Goal: Task Accomplishment & Management: Manage account settings

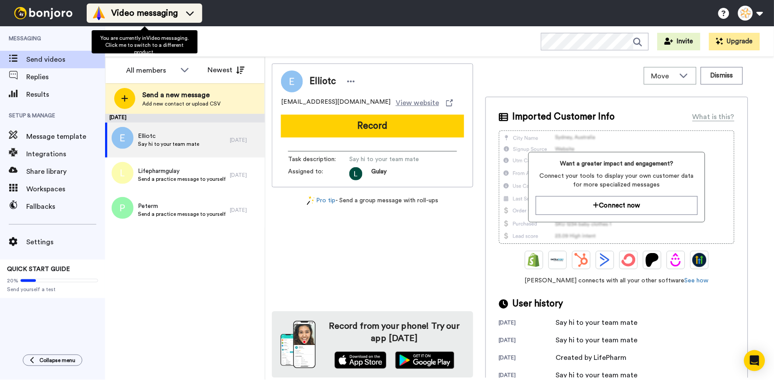
click at [175, 18] on span "Video messaging" at bounding box center [144, 13] width 67 height 12
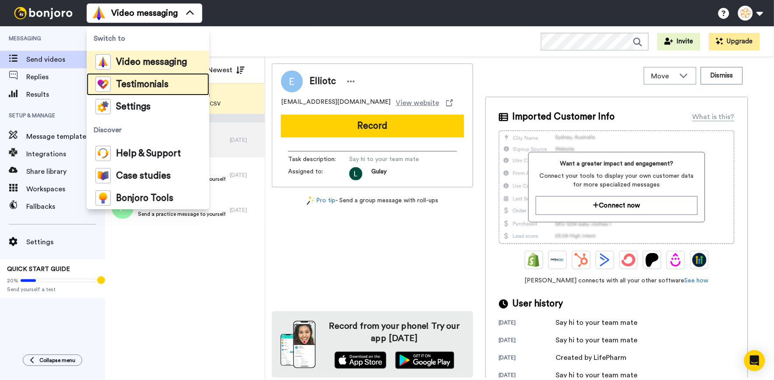
click at [154, 88] on span "Testimonials" at bounding box center [142, 84] width 53 height 9
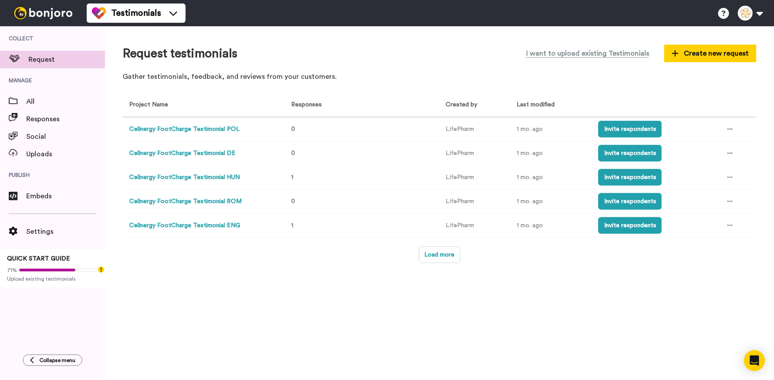
click at [174, 126] on button "Cellnergy FootCharge Testimonial POL" at bounding box center [184, 129] width 110 height 9
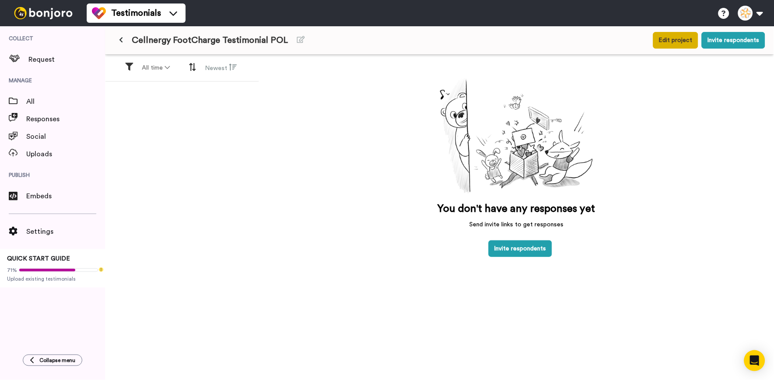
click at [666, 45] on button "Edit project" at bounding box center [675, 40] width 45 height 17
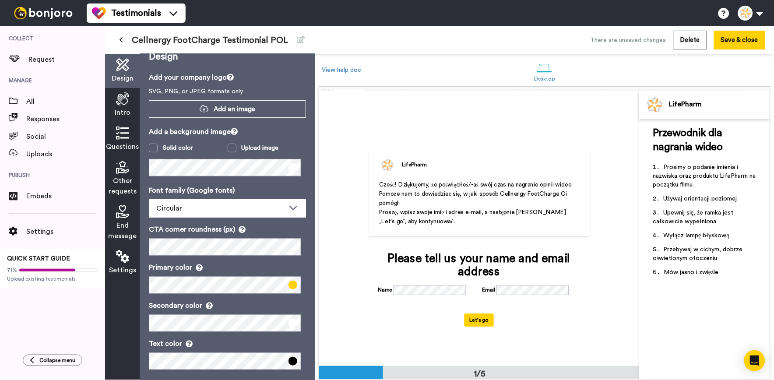
scroll to position [19, 0]
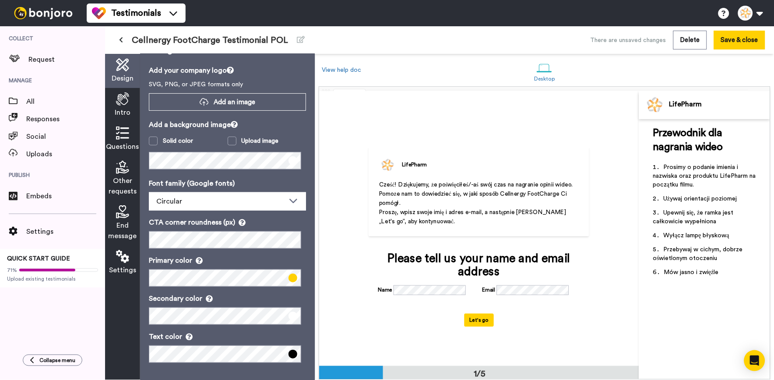
click at [125, 151] on span "Questions" at bounding box center [122, 146] width 33 height 11
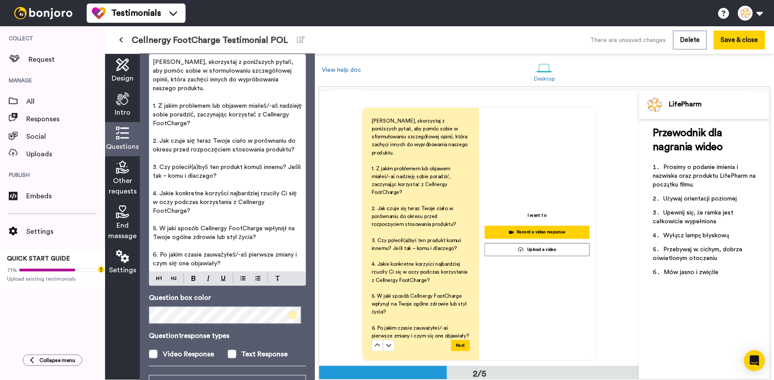
scroll to position [110, 0]
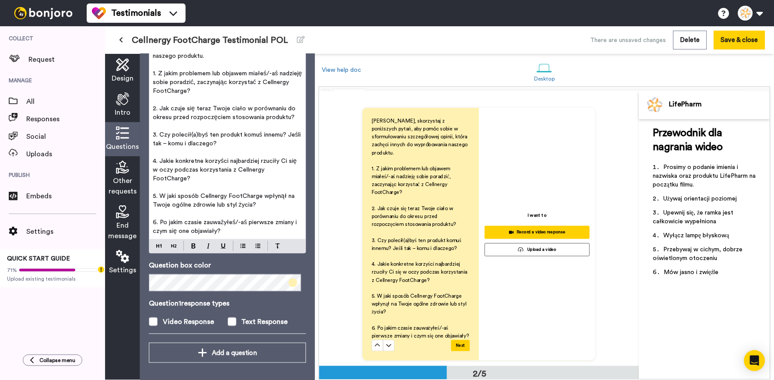
click at [134, 177] on span "Other requests" at bounding box center [123, 185] width 28 height 21
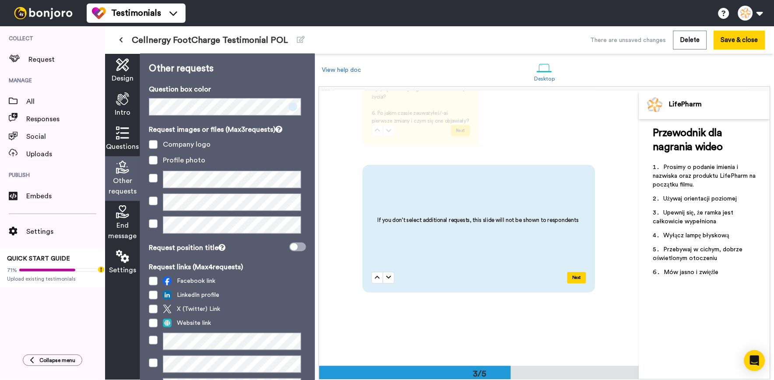
scroll to position [0, 0]
click at [119, 220] on div "End message" at bounding box center [122, 223] width 35 height 45
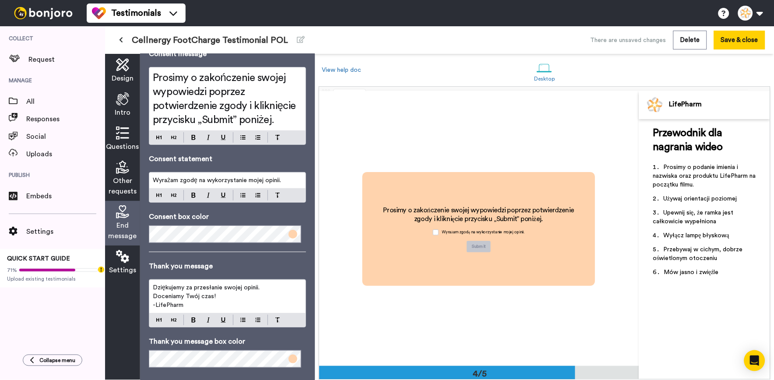
scroll to position [63, 0]
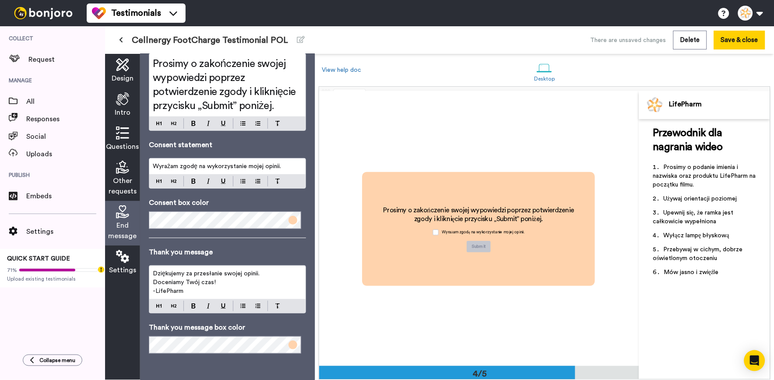
click at [123, 263] on icon at bounding box center [122, 256] width 13 height 13
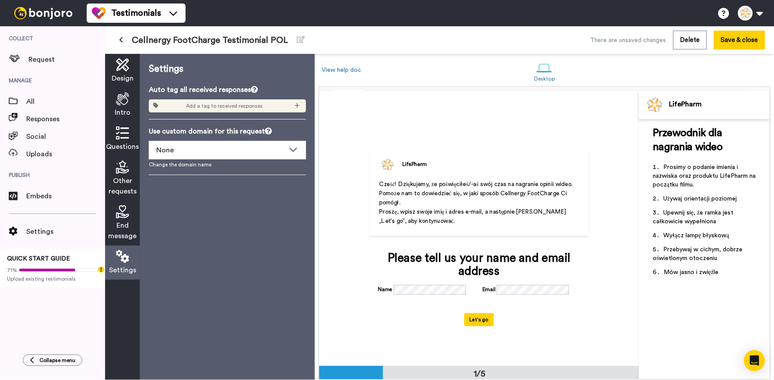
scroll to position [0, 0]
click at [121, 169] on icon at bounding box center [122, 167] width 13 height 13
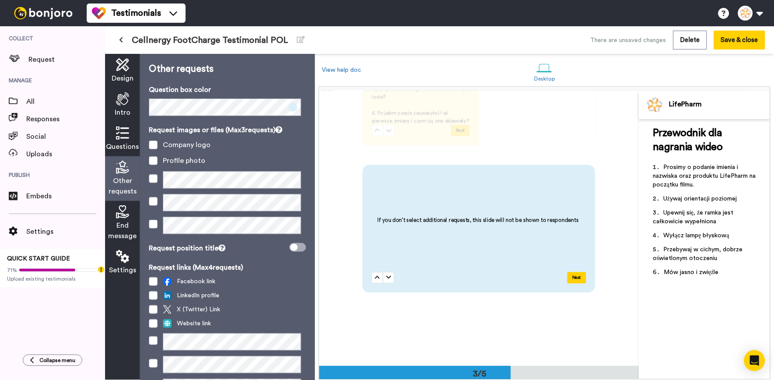
click at [124, 136] on icon at bounding box center [122, 132] width 13 height 13
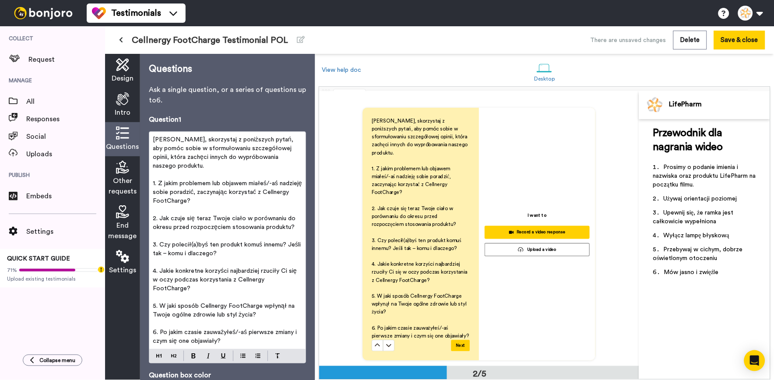
click at [126, 111] on span "Intro" at bounding box center [123, 112] width 16 height 11
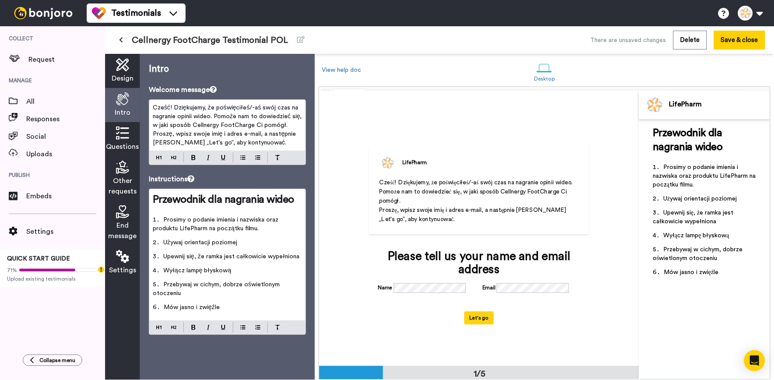
scroll to position [0, 0]
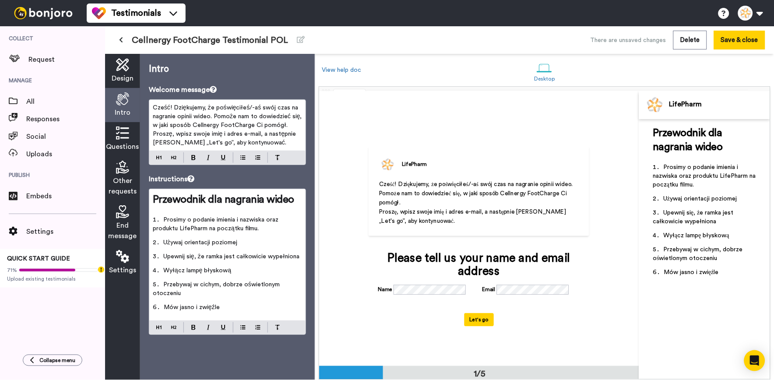
click at [129, 76] on span "Design" at bounding box center [123, 78] width 22 height 11
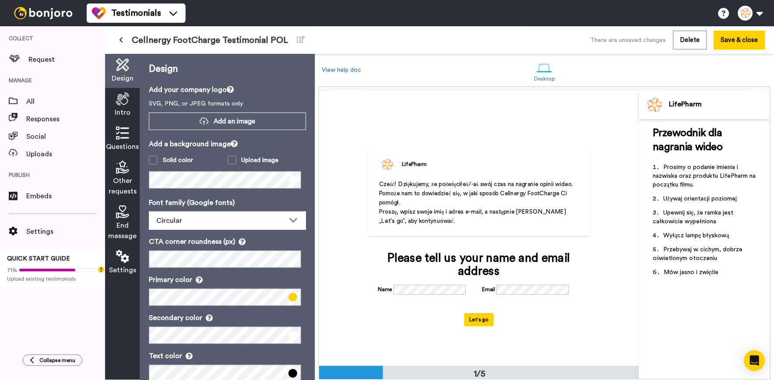
click at [127, 116] on span "Intro" at bounding box center [123, 112] width 16 height 11
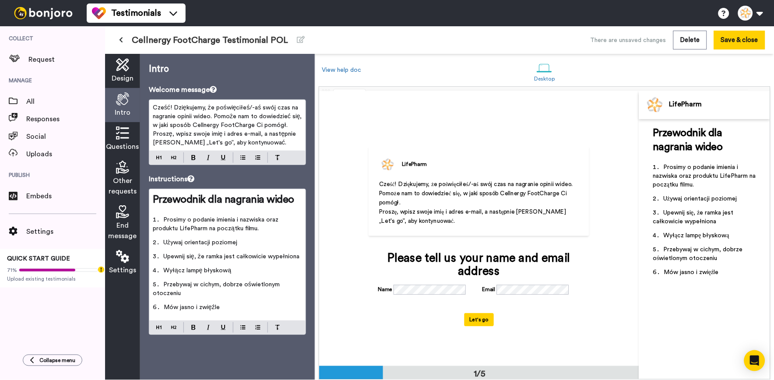
click at [123, 64] on icon at bounding box center [122, 64] width 13 height 13
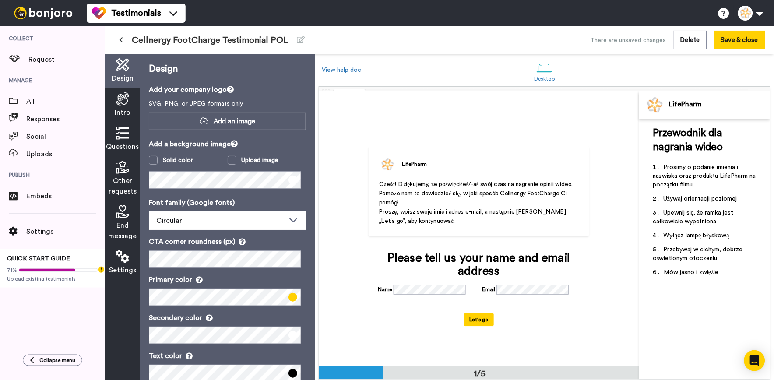
click at [121, 97] on icon at bounding box center [122, 98] width 13 height 13
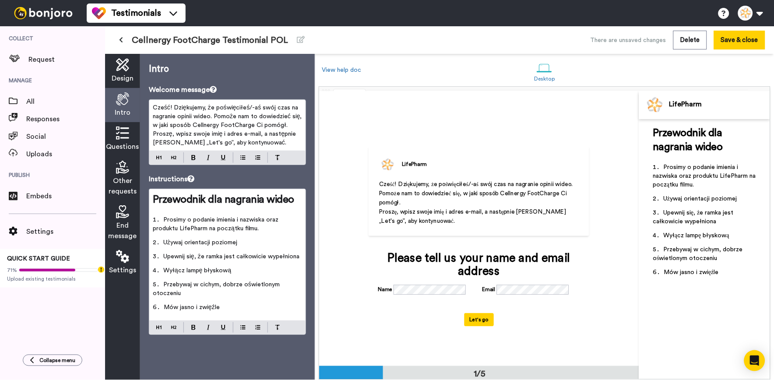
click at [119, 130] on icon at bounding box center [122, 132] width 13 height 13
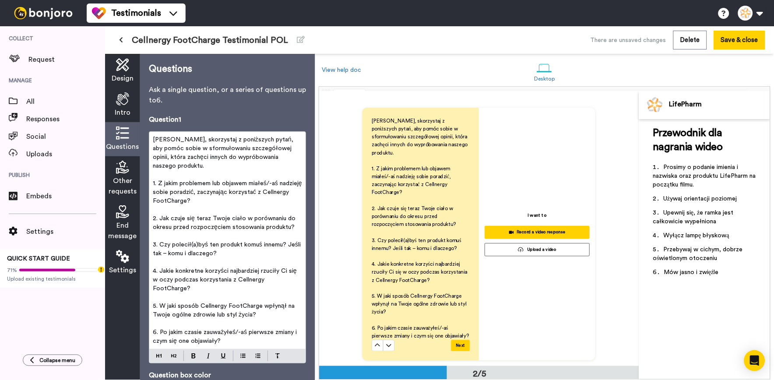
click at [121, 163] on icon at bounding box center [122, 167] width 13 height 13
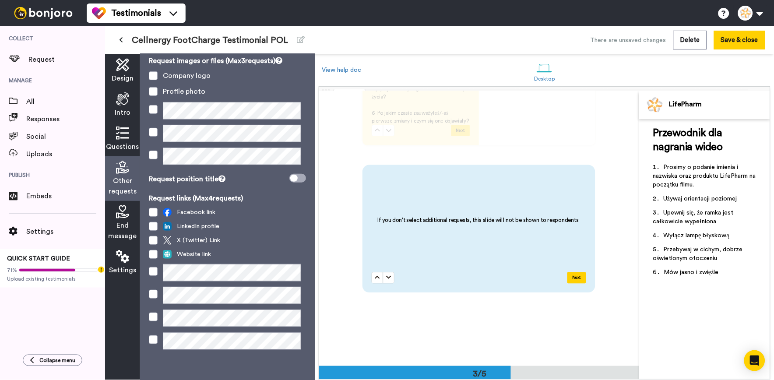
scroll to position [70, 0]
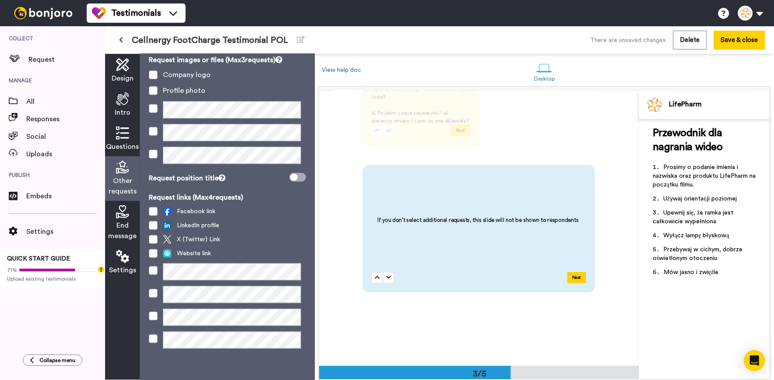
click at [119, 225] on span "End message" at bounding box center [123, 230] width 28 height 21
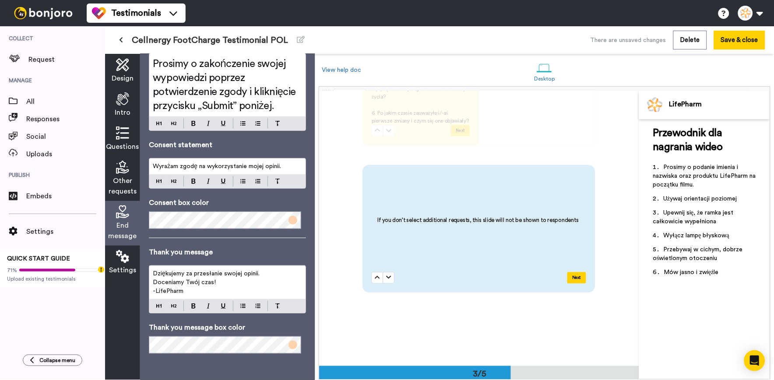
scroll to position [0, 0]
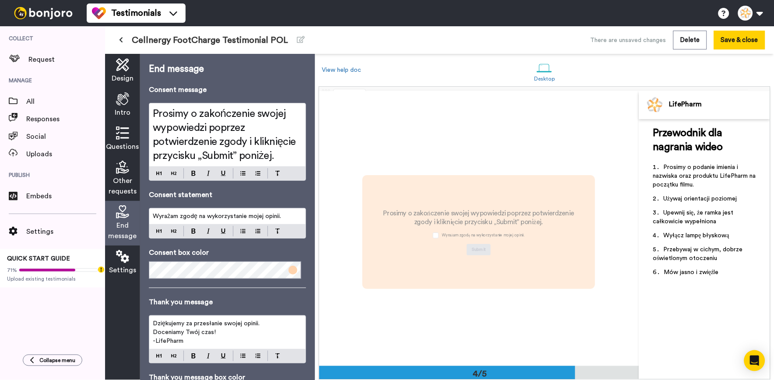
click at [116, 189] on span "Other requests" at bounding box center [123, 185] width 28 height 21
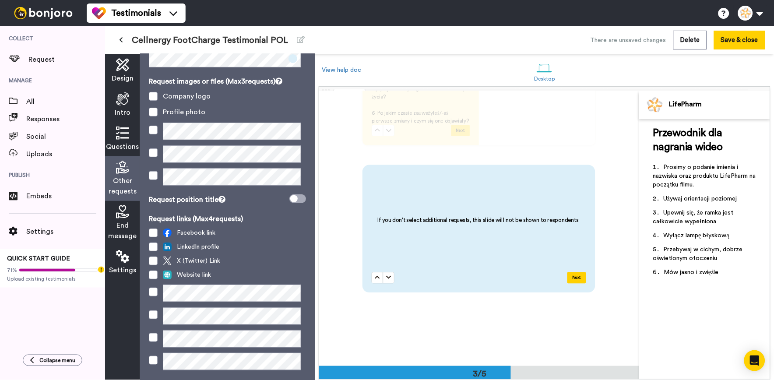
scroll to position [70, 0]
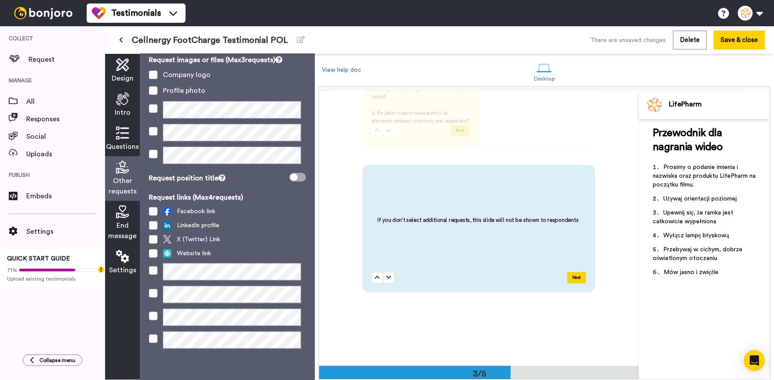
click at [122, 214] on icon at bounding box center [122, 211] width 13 height 13
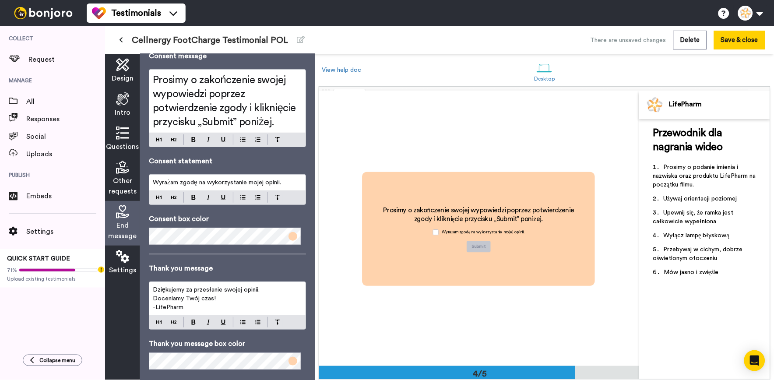
scroll to position [63, 0]
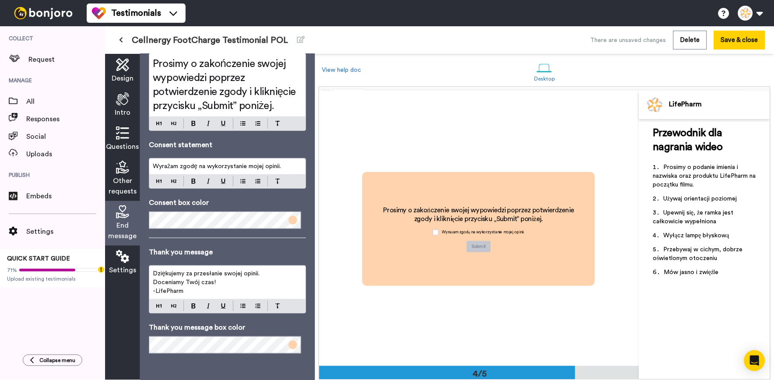
click at [122, 270] on span "Settings" at bounding box center [122, 270] width 27 height 11
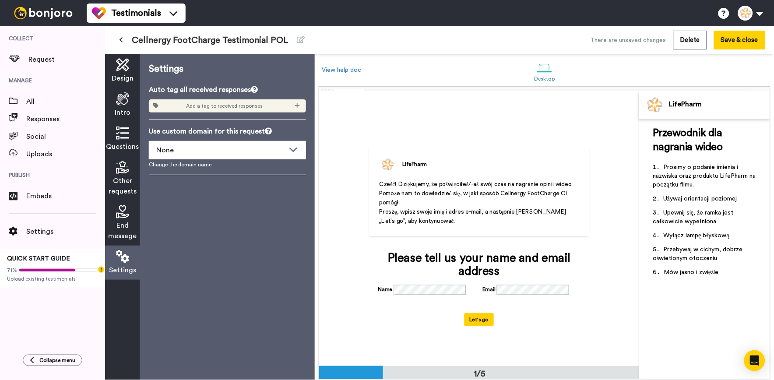
scroll to position [0, 0]
click at [121, 190] on span "Other requests" at bounding box center [123, 185] width 28 height 21
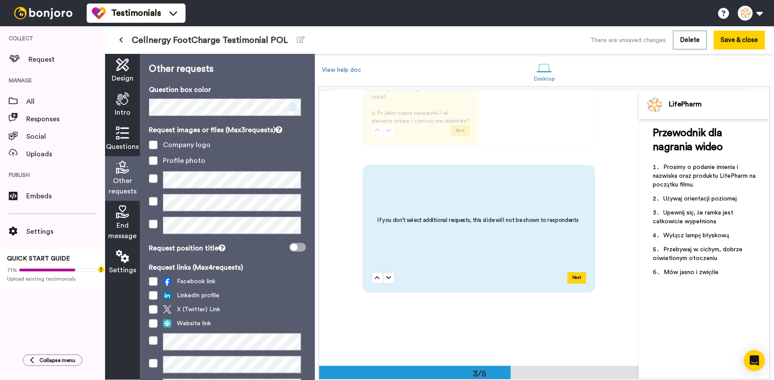
click at [128, 157] on div "Other requests" at bounding box center [122, 178] width 35 height 45
click at [123, 136] on icon at bounding box center [122, 132] width 13 height 13
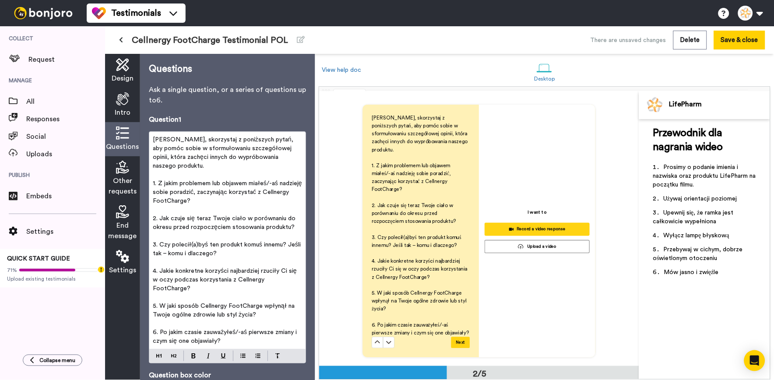
scroll to position [335, 0]
